Goal: Task Accomplishment & Management: Complete application form

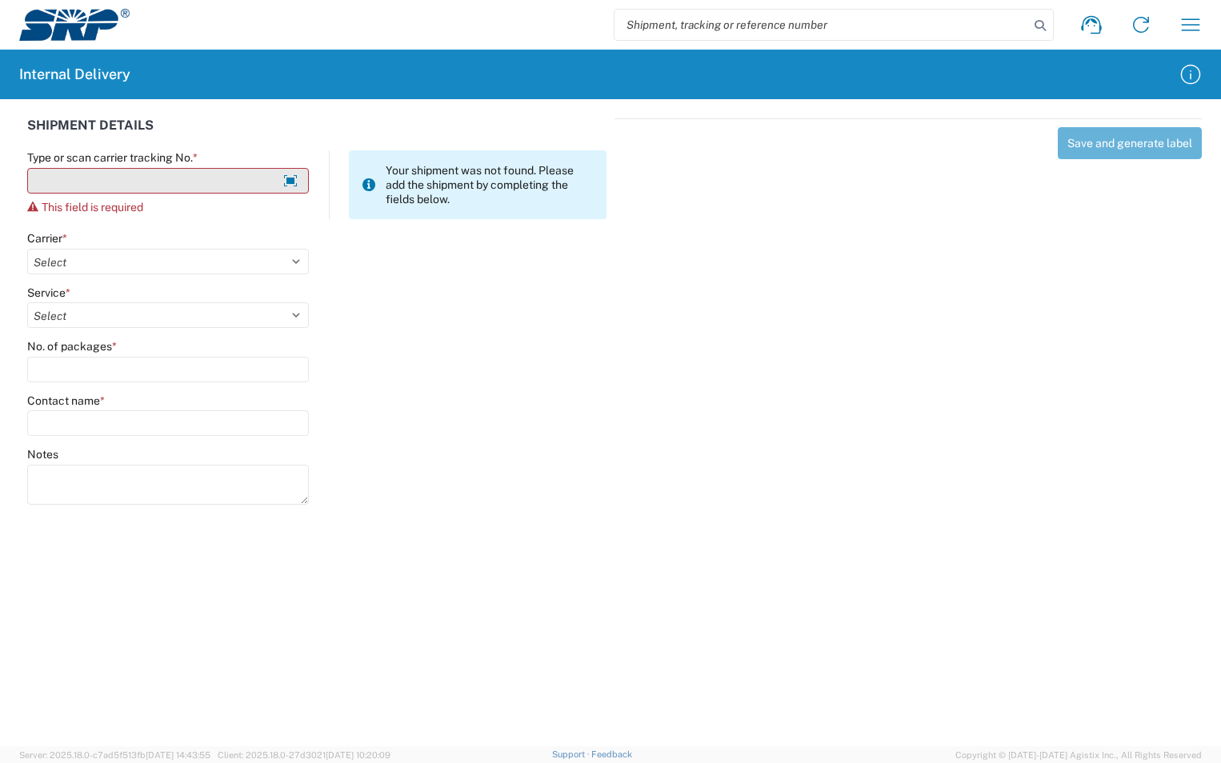
click at [201, 190] on input "Type or scan carrier tracking No. *" at bounding box center [168, 181] width 282 height 26
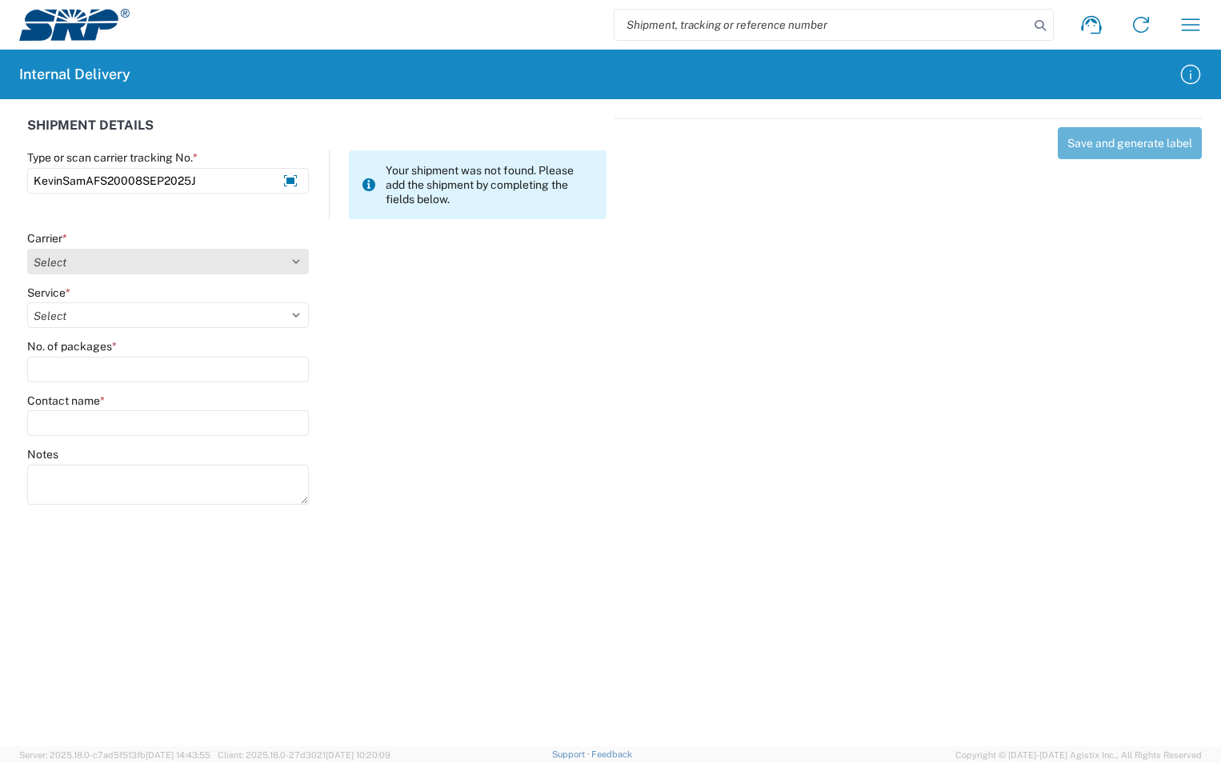
type input "KevinSamAFS20008SEP2025J"
click at [176, 253] on select "Select Amazon Logistics ATI Trucking BC Dimerco Logistics Empire Southwest FedE…" at bounding box center [168, 262] width 282 height 26
select select "18713"
click at [27, 249] on select "Select Amazon Logistics ATI Trucking BC Dimerco Logistics Empire Southwest FedE…" at bounding box center [168, 262] width 282 height 26
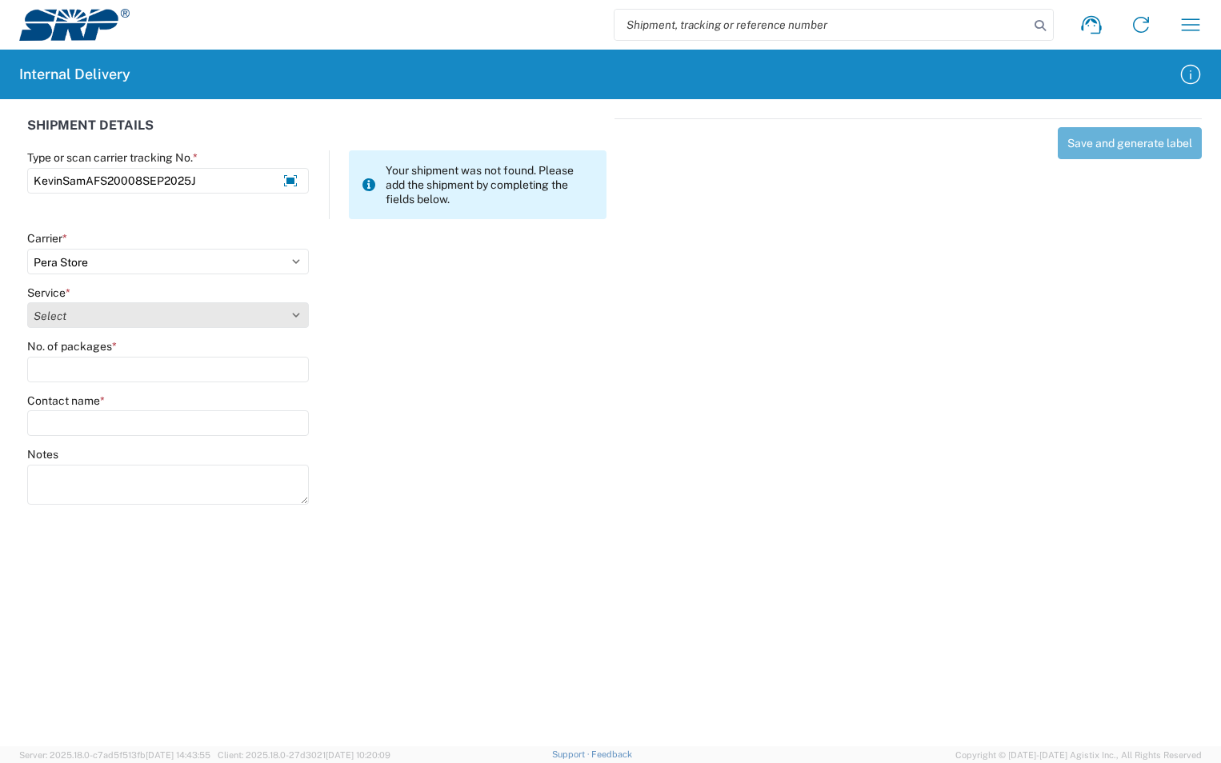
click at [144, 317] on select "Select Ground Inter-Office" at bounding box center [168, 315] width 282 height 26
select select "35763"
click at [27, 302] on select "Select Ground Inter-Office" at bounding box center [168, 315] width 282 height 26
click at [100, 365] on input "No. of packages *" at bounding box center [168, 370] width 282 height 26
type input "1"
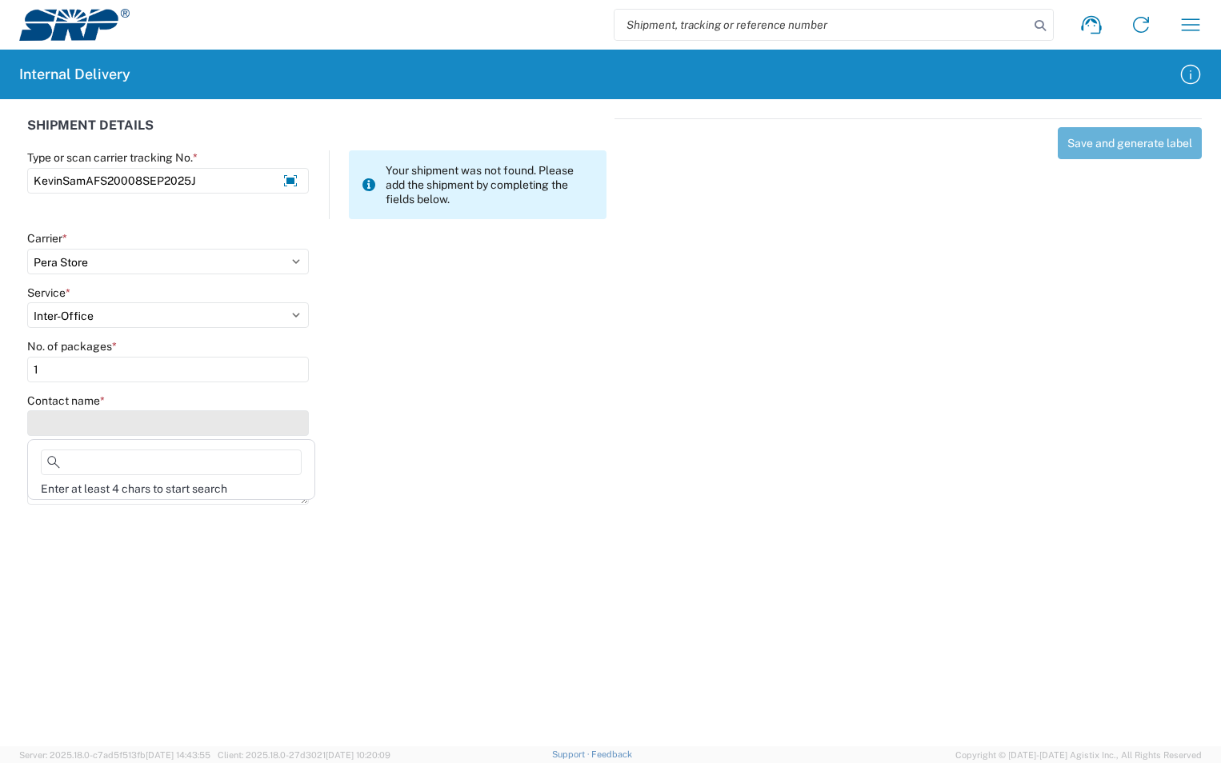
click at [112, 426] on input "Contact name *" at bounding box center [168, 423] width 282 height 26
type input "D"
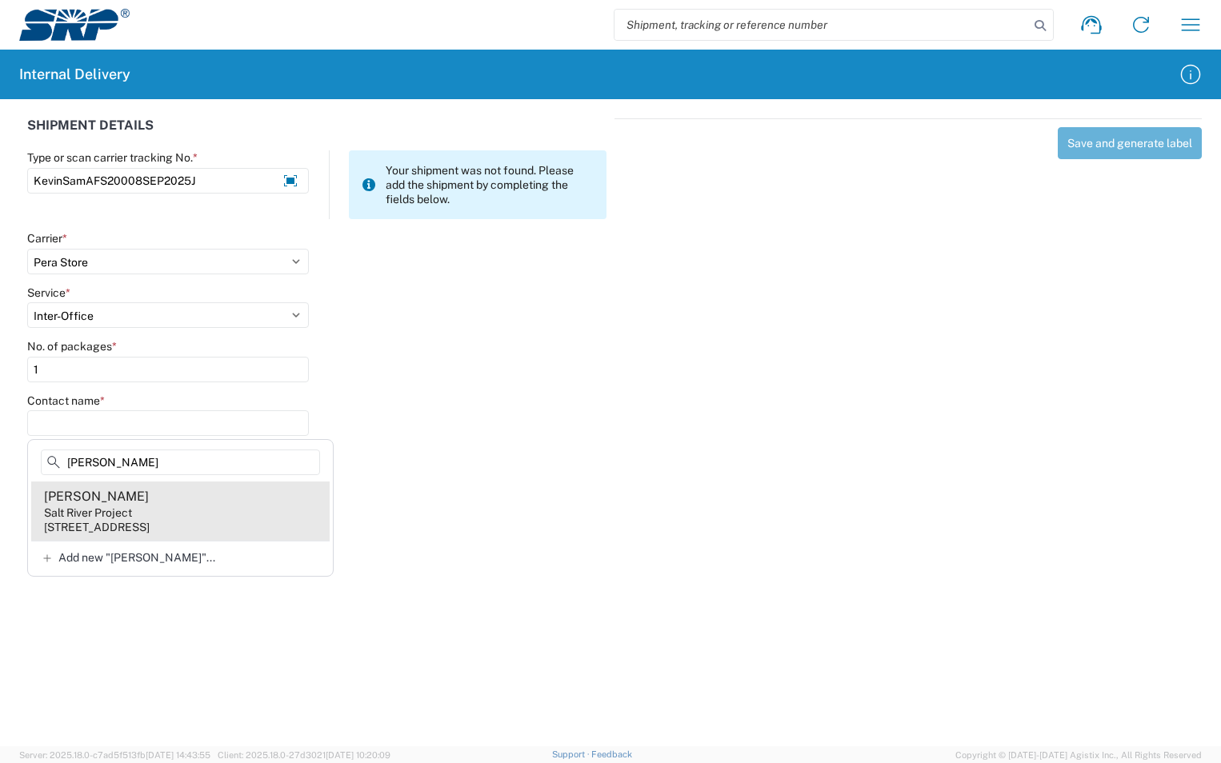
type input "[PERSON_NAME]"
click at [126, 521] on div "[STREET_ADDRESS]" at bounding box center [97, 527] width 106 height 14
type input "[PERSON_NAME]"
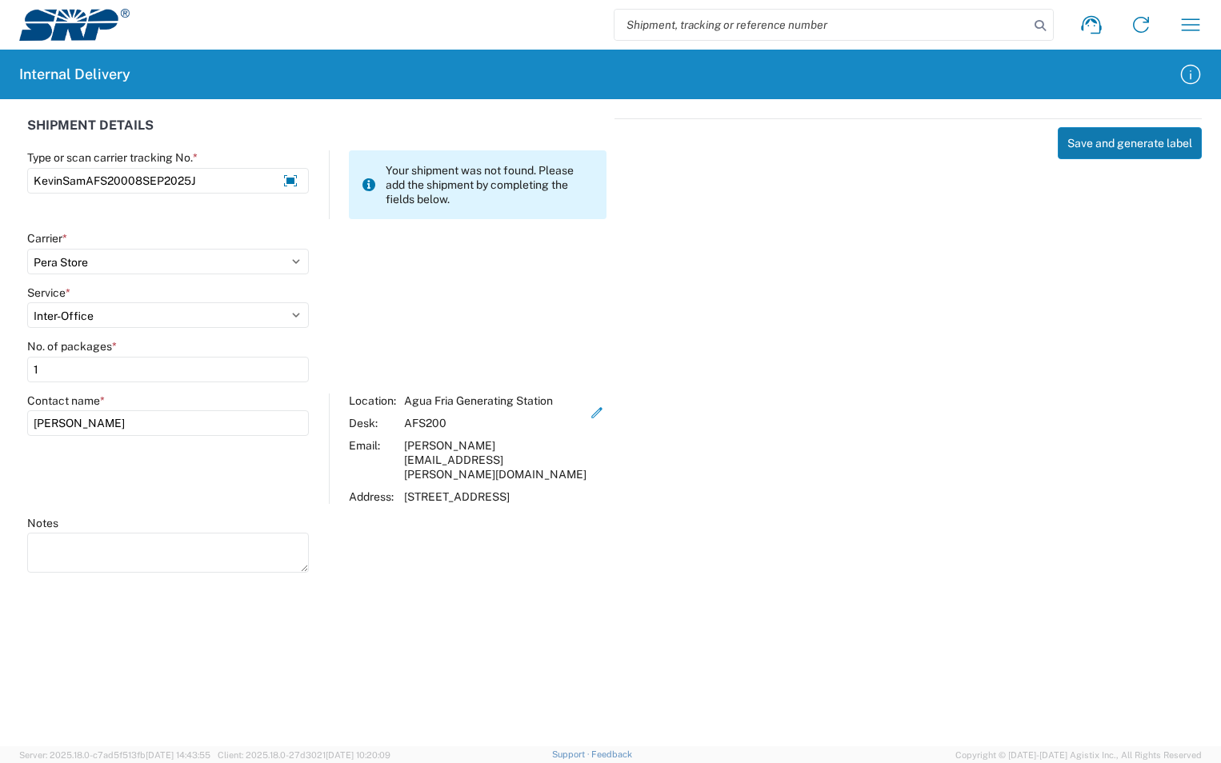
click at [1132, 136] on button "Save and generate label" at bounding box center [1130, 143] width 144 height 32
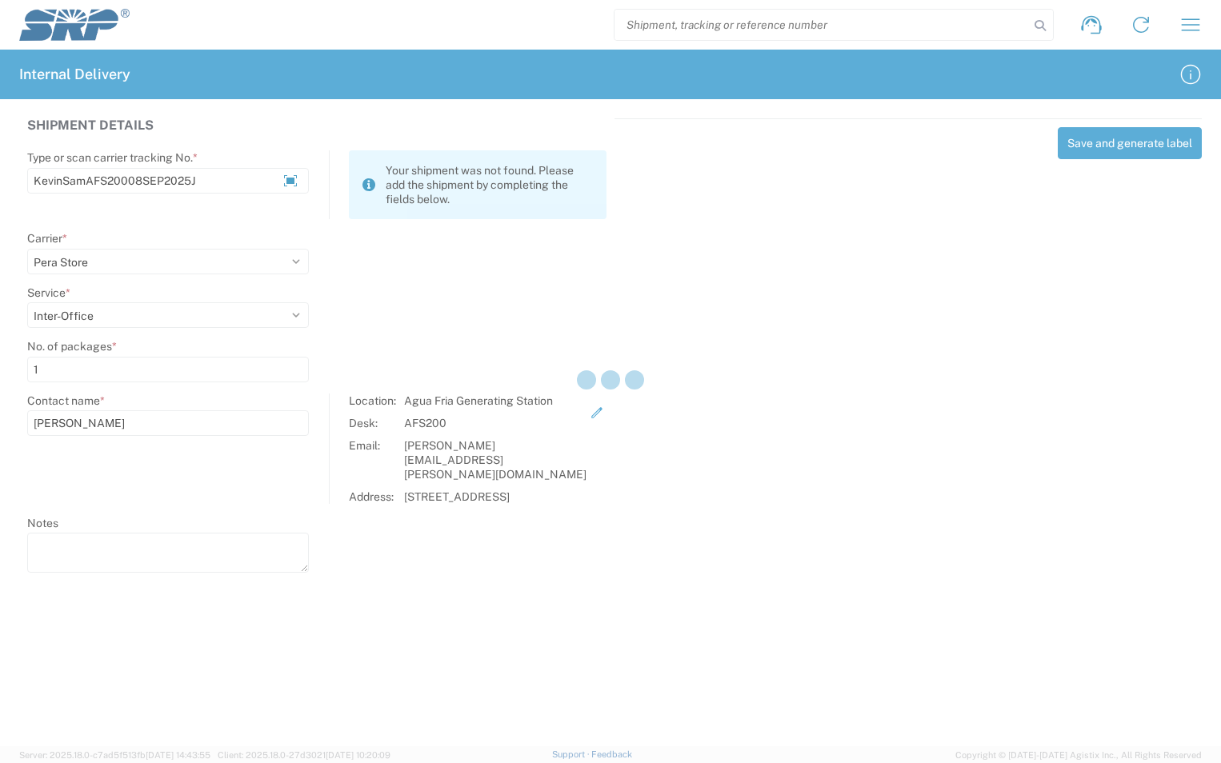
select select
